Goal: Transaction & Acquisition: Purchase product/service

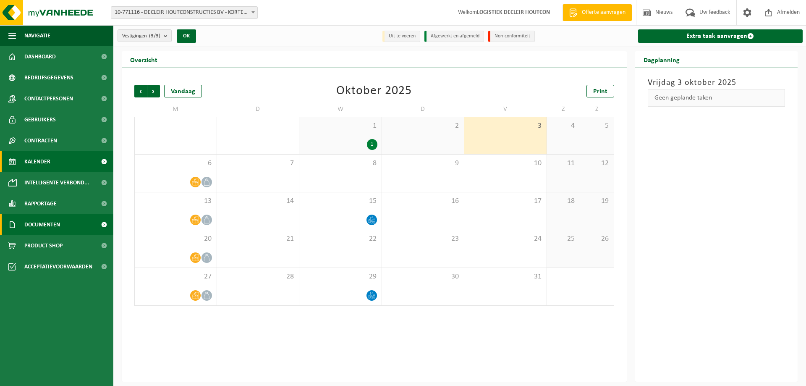
click at [65, 227] on link "Documenten" at bounding box center [56, 224] width 113 height 21
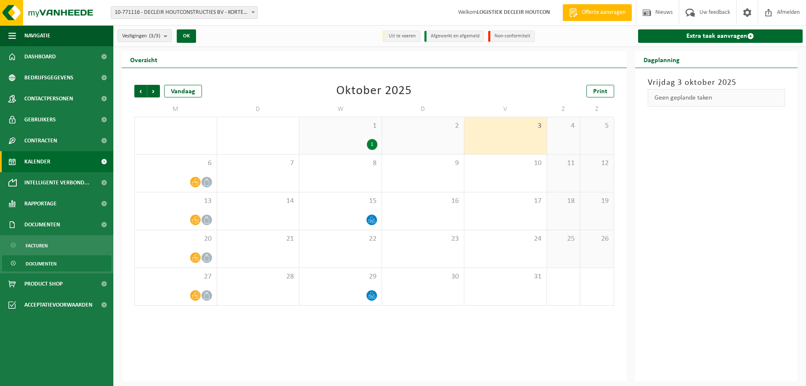
click at [47, 265] on span "Documenten" at bounding box center [41, 264] width 31 height 16
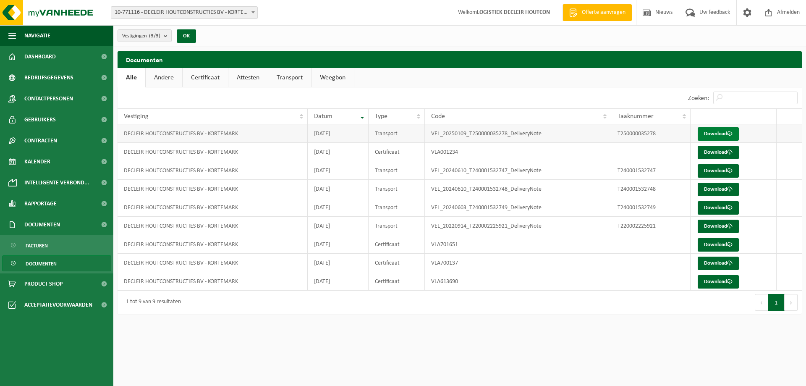
click at [709, 135] on link "Download" at bounding box center [718, 133] width 41 height 13
click at [55, 54] on span "Dashboard" at bounding box center [40, 56] width 32 height 21
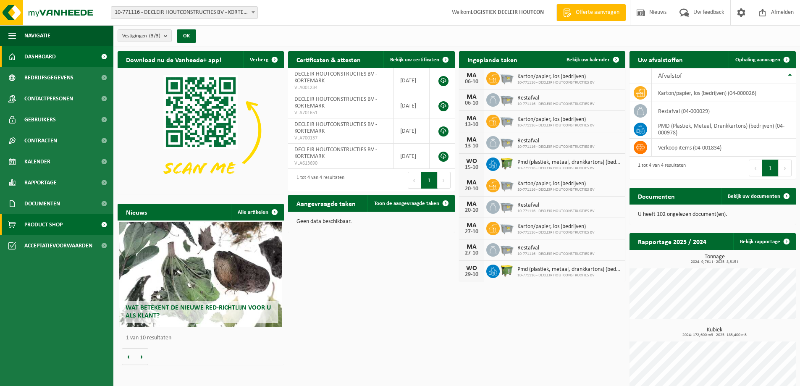
click at [47, 223] on span "Product Shop" at bounding box center [43, 224] width 38 height 21
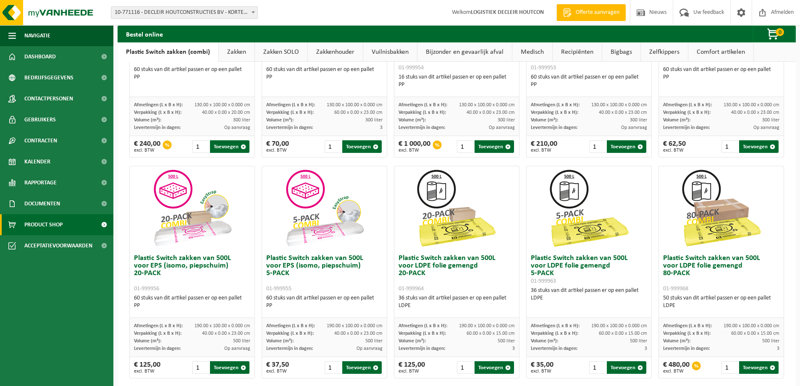
scroll to position [210, 0]
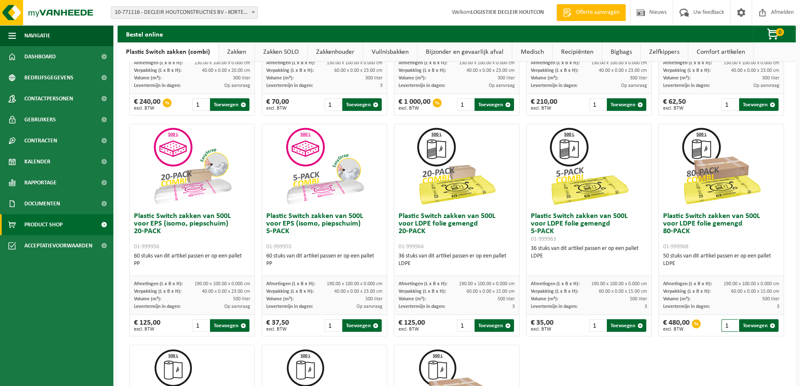
click at [724, 326] on input "1" at bounding box center [730, 325] width 17 height 13
click at [728, 323] on input "2" at bounding box center [730, 325] width 17 height 13
click at [742, 326] on button "Toevoegen" at bounding box center [758, 325] width 39 height 13
type input "1"
